Goal: Task Accomplishment & Management: Manage account settings

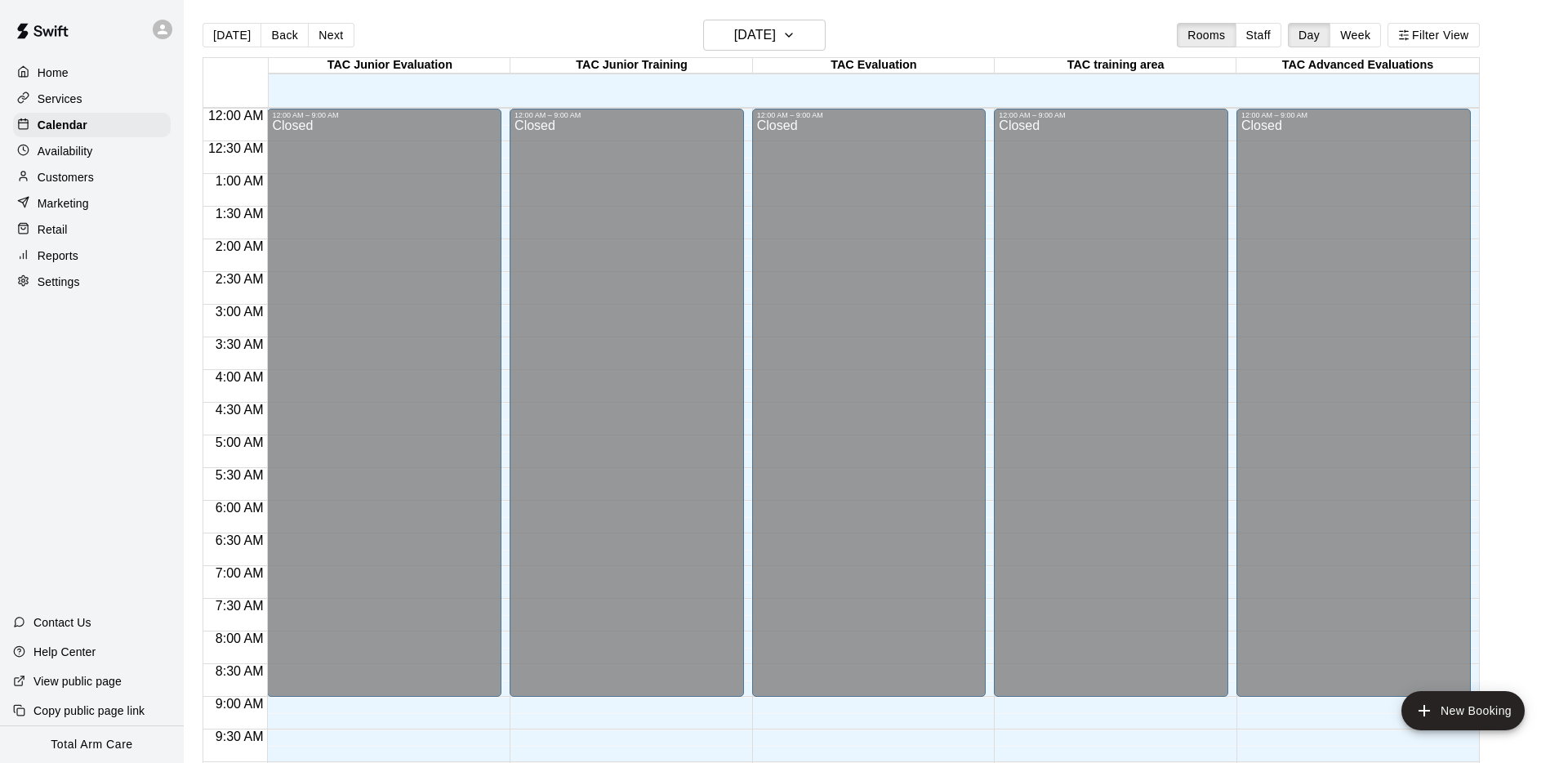
scroll to position [847, 0]
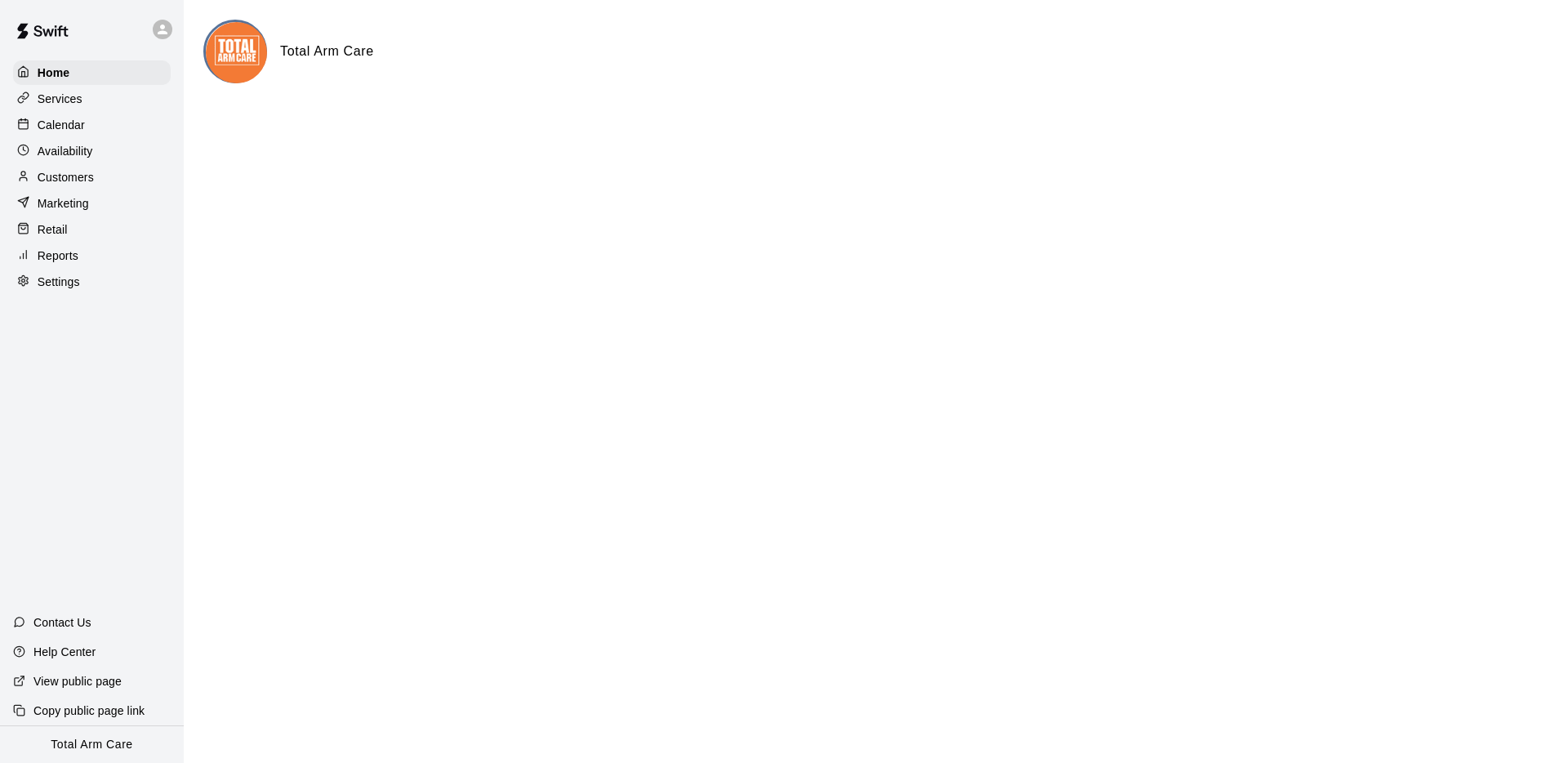
click at [89, 126] on div "Calendar" at bounding box center [92, 125] width 158 height 24
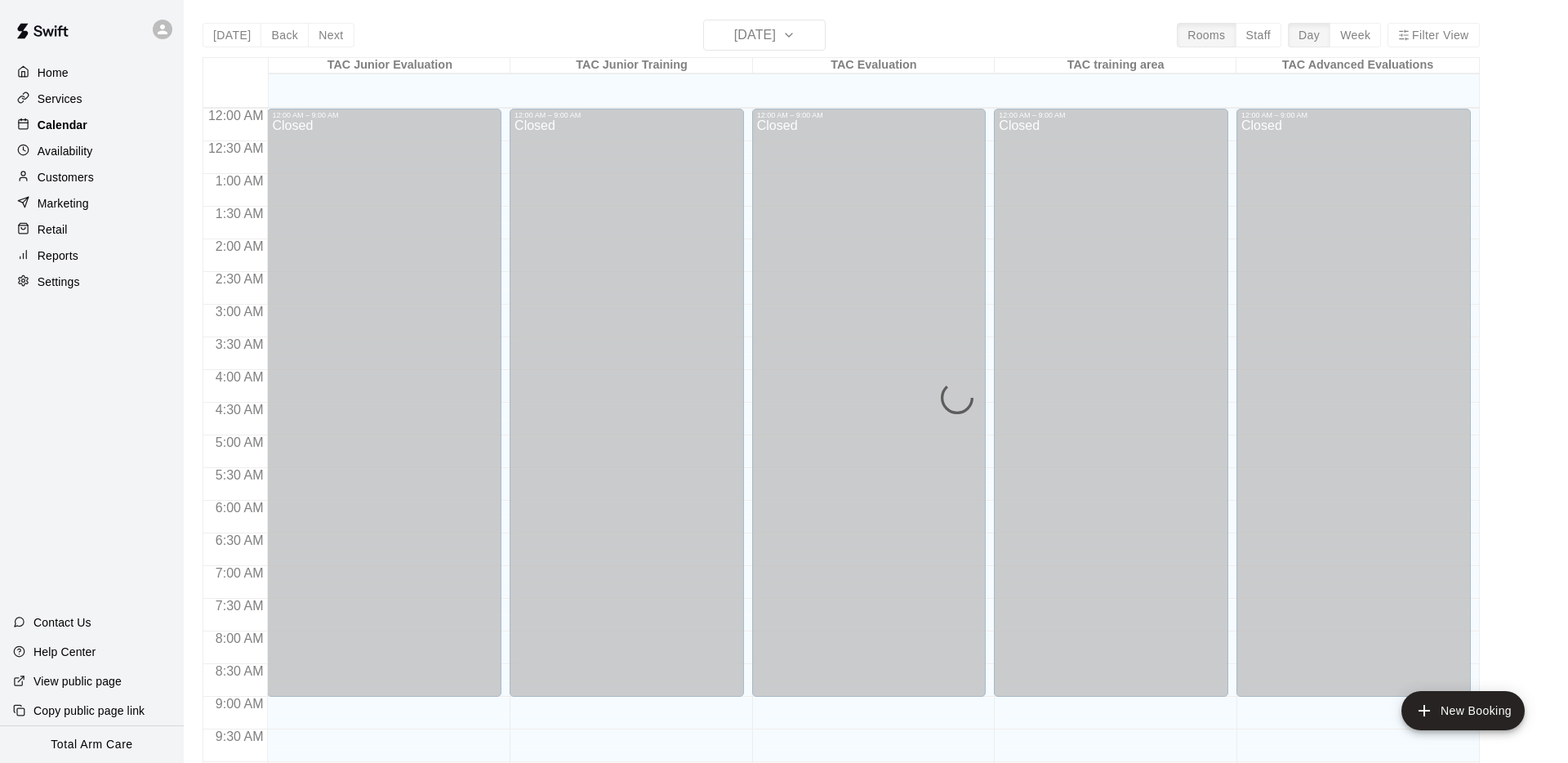
scroll to position [846, 0]
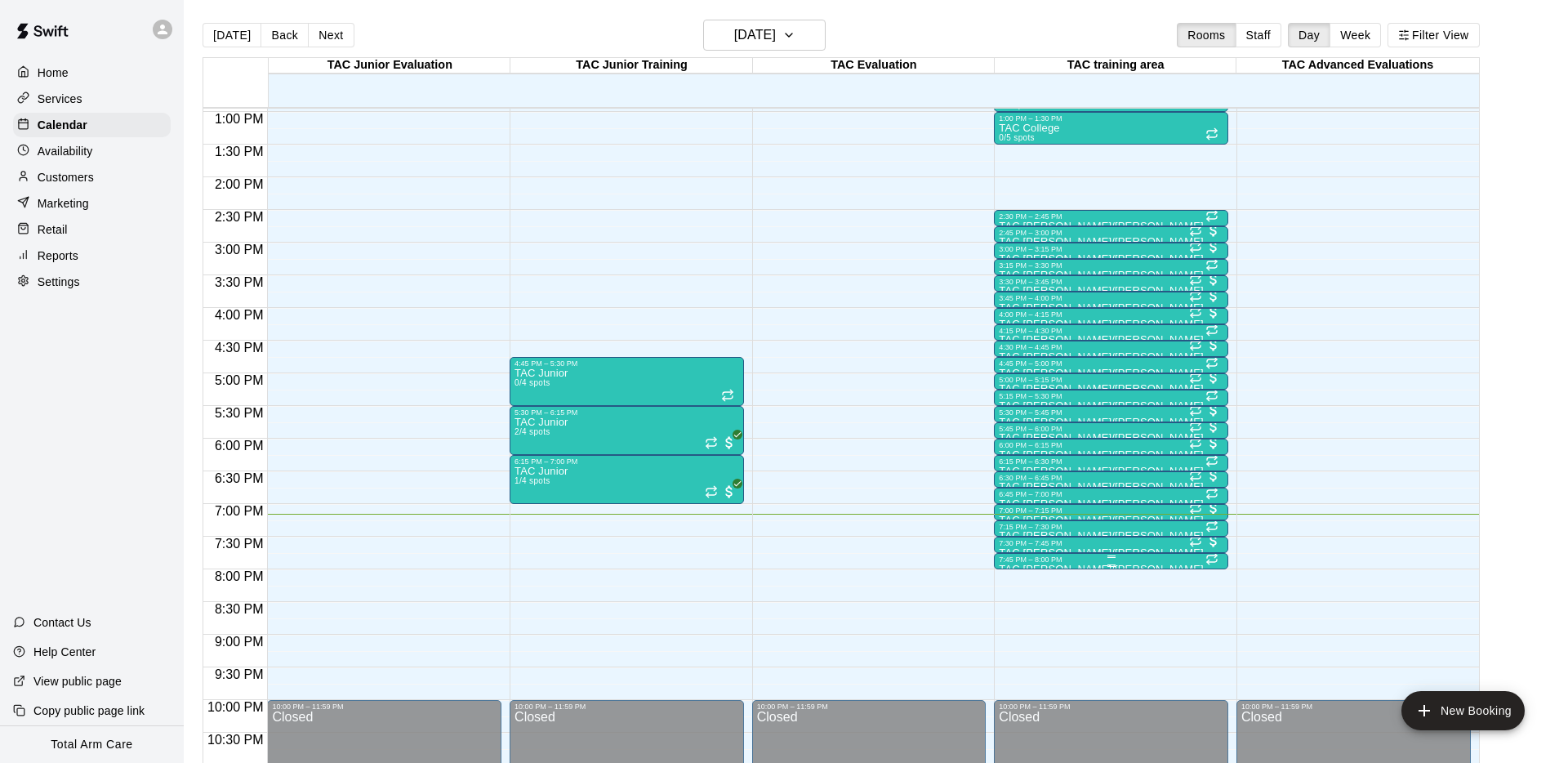
click at [1055, 564] on div at bounding box center [1111, 565] width 225 height 3
click at [1022, 659] on icon "delete" at bounding box center [1016, 658] width 20 height 20
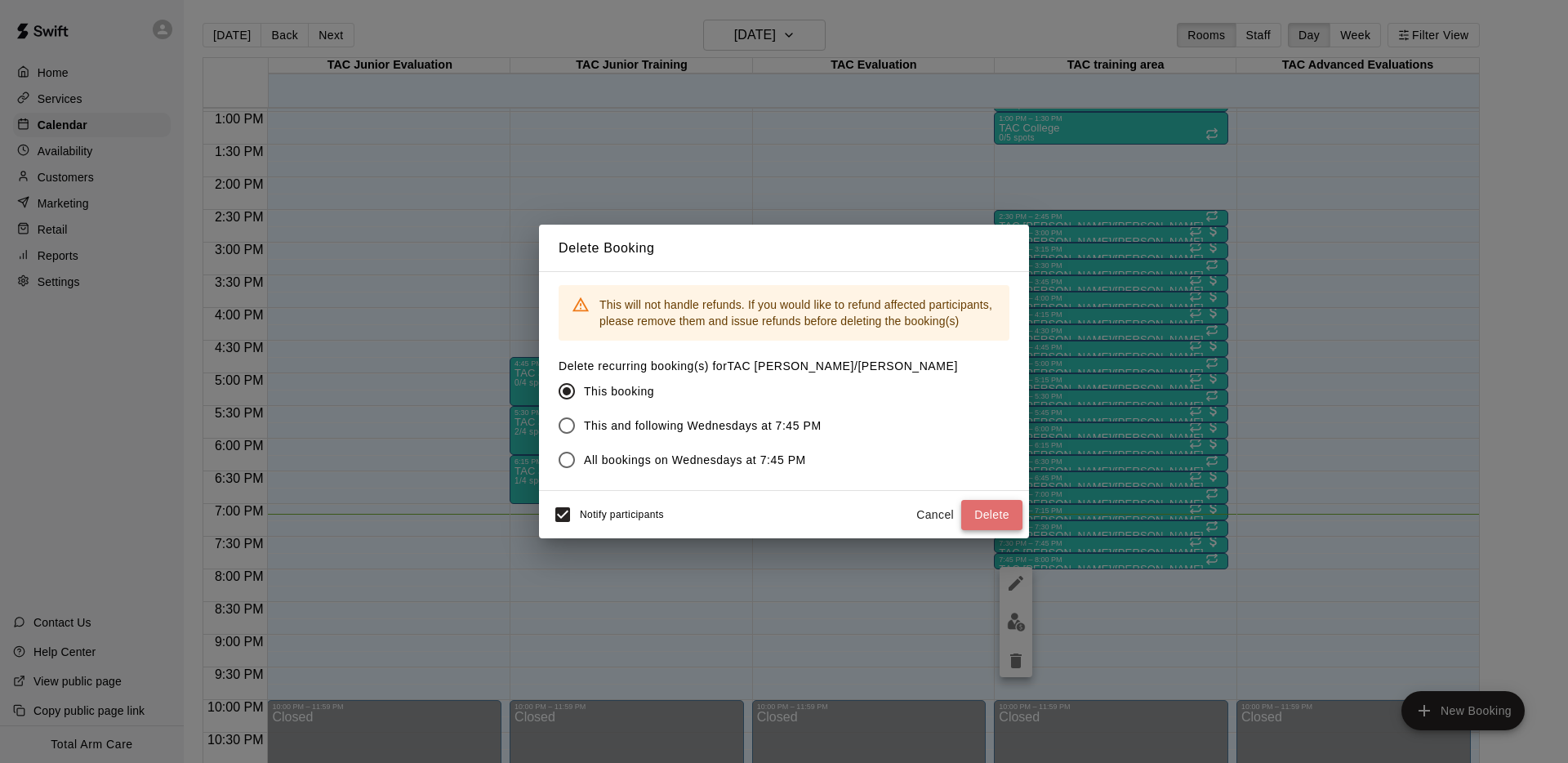
click at [979, 513] on button "Delete" at bounding box center [991, 514] width 62 height 30
